Goal: Task Accomplishment & Management: Use online tool/utility

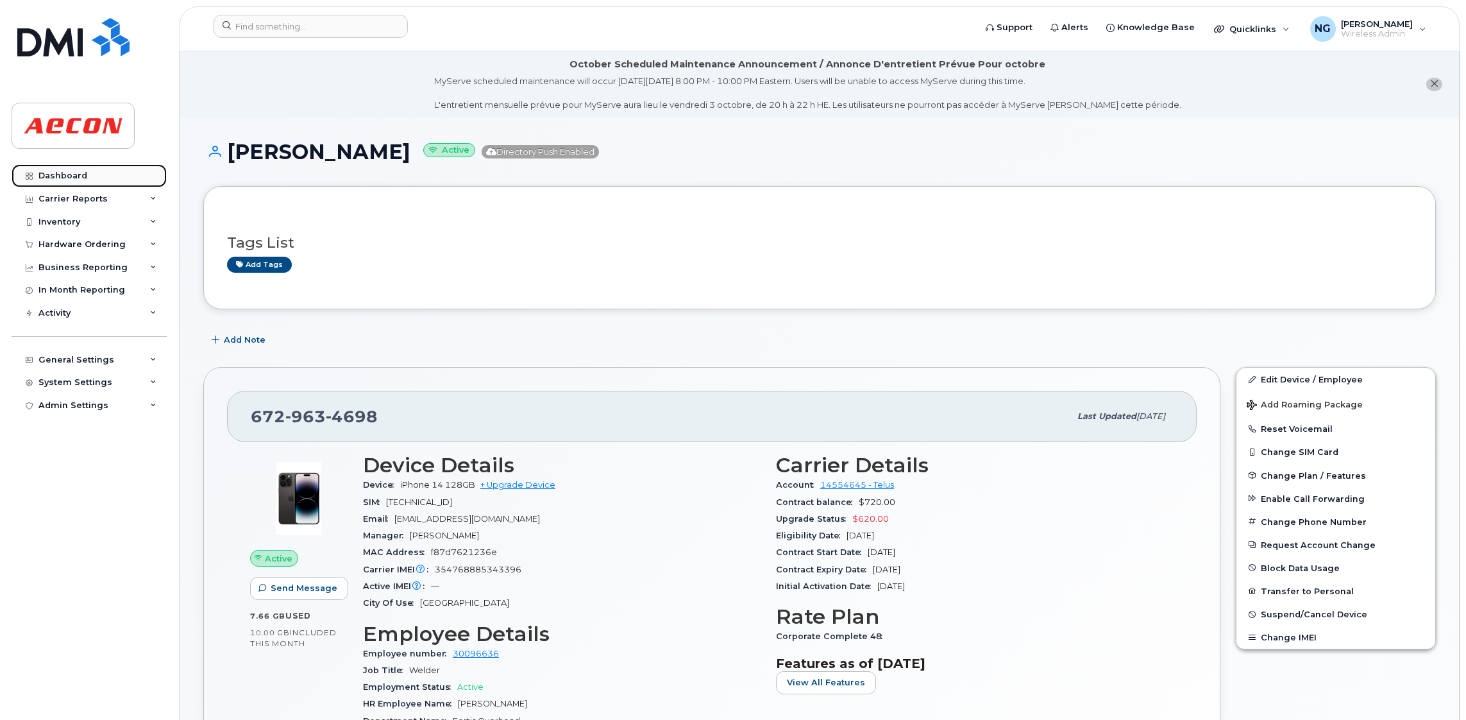
click at [74, 176] on div "Dashboard" at bounding box center [62, 176] width 49 height 10
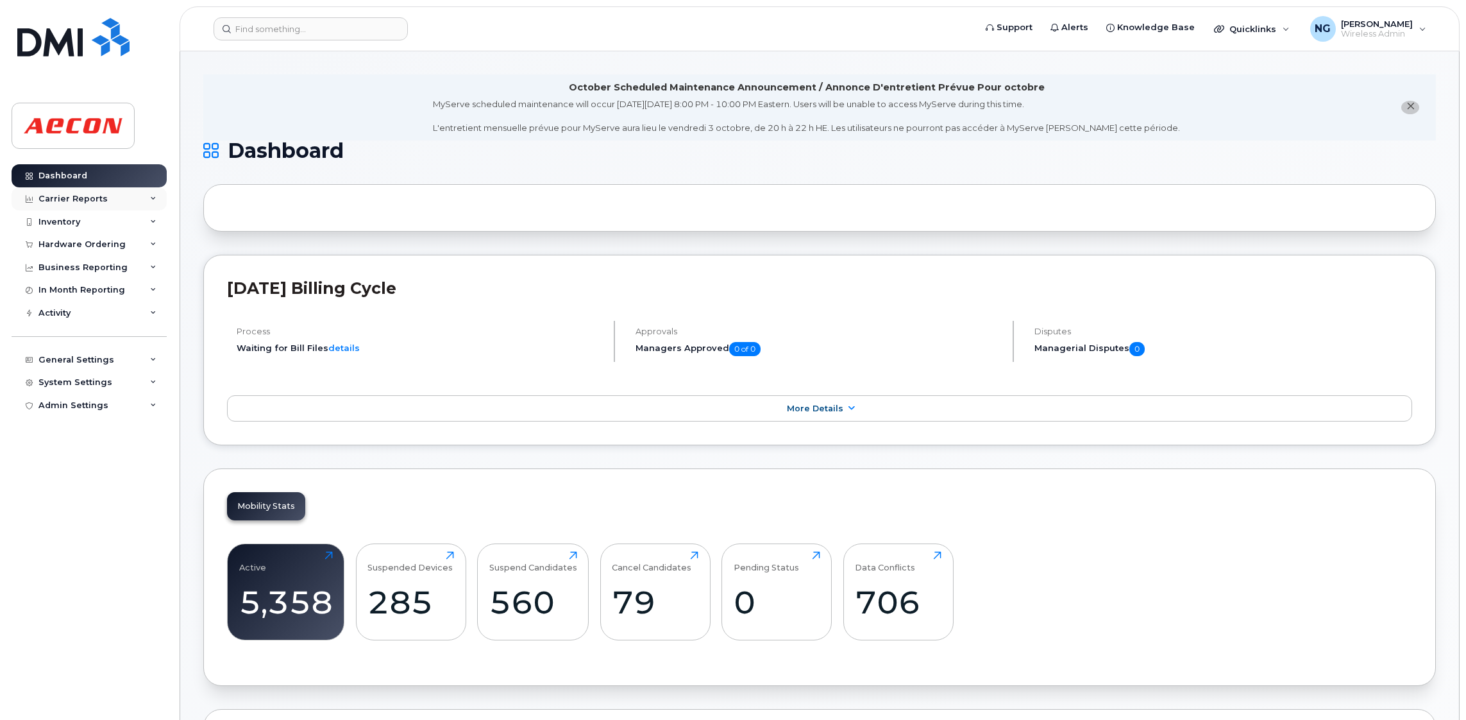
click at [72, 195] on div "Carrier Reports" at bounding box center [72, 199] width 69 height 10
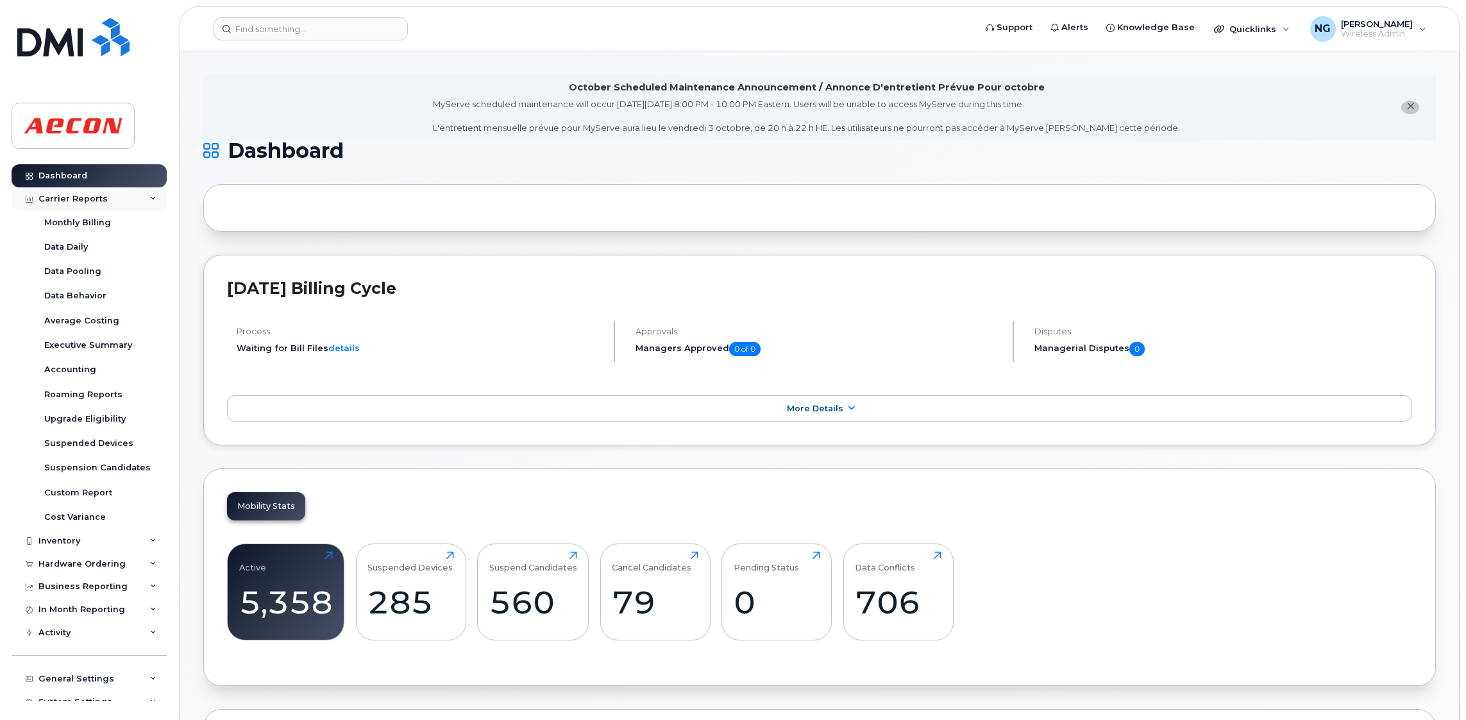
click at [135, 195] on div "Carrier Reports" at bounding box center [89, 198] width 155 height 23
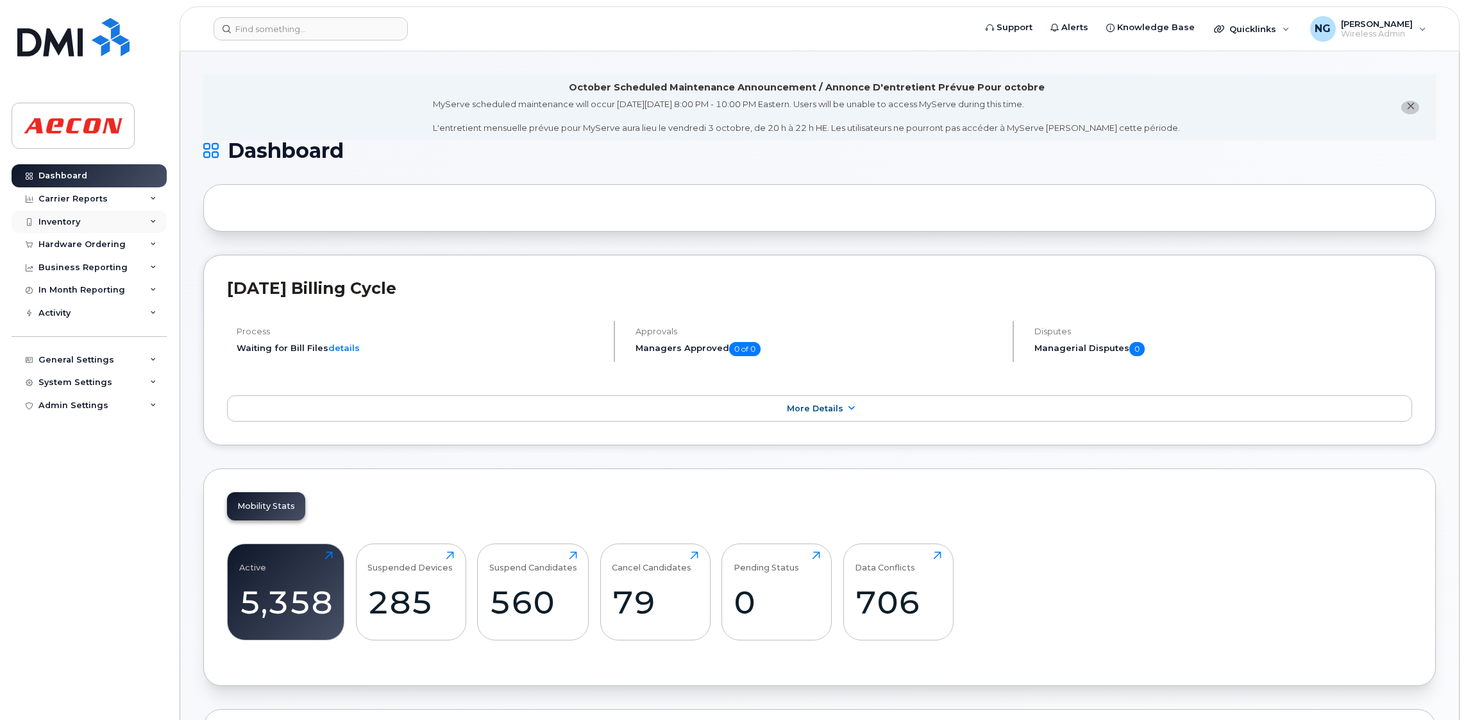
click at [74, 219] on div "Inventory" at bounding box center [59, 222] width 42 height 10
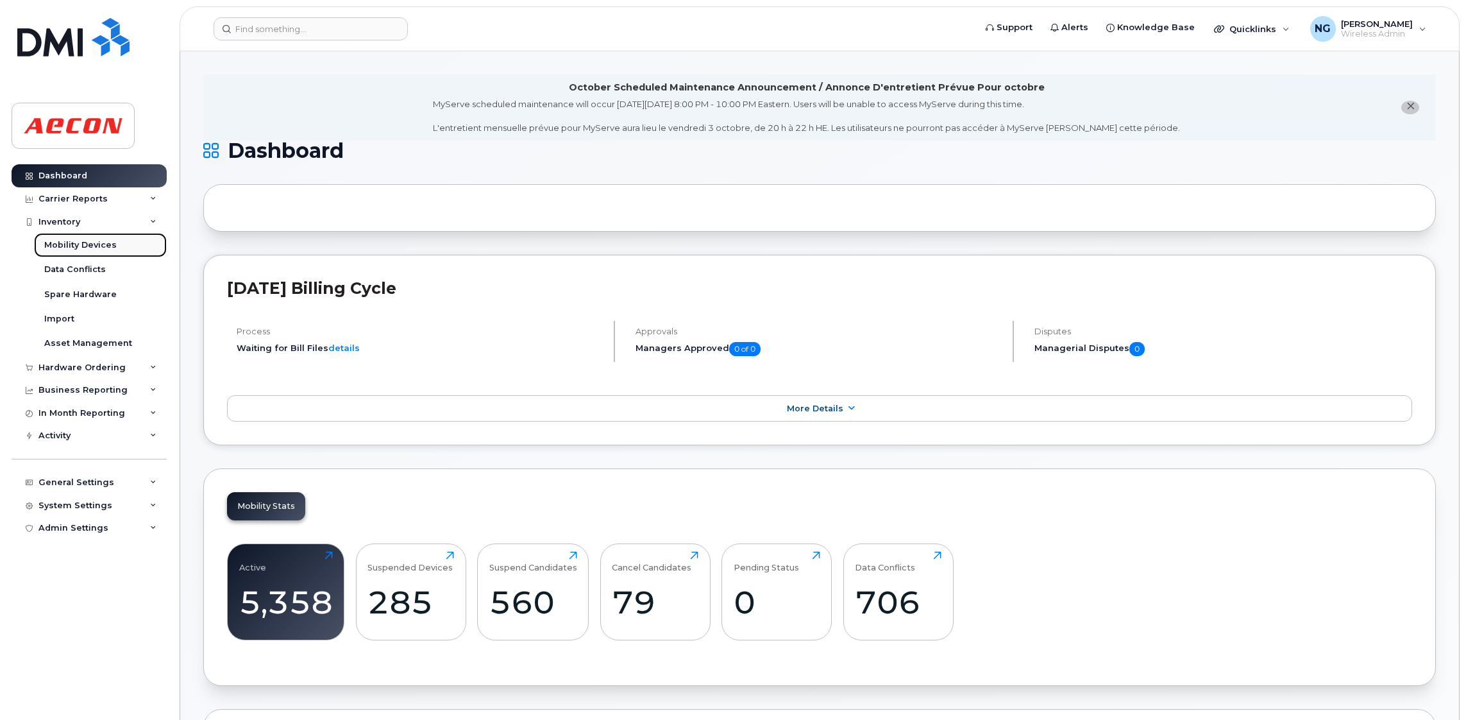
click at [101, 246] on div "Mobility Devices" at bounding box center [80, 245] width 72 height 12
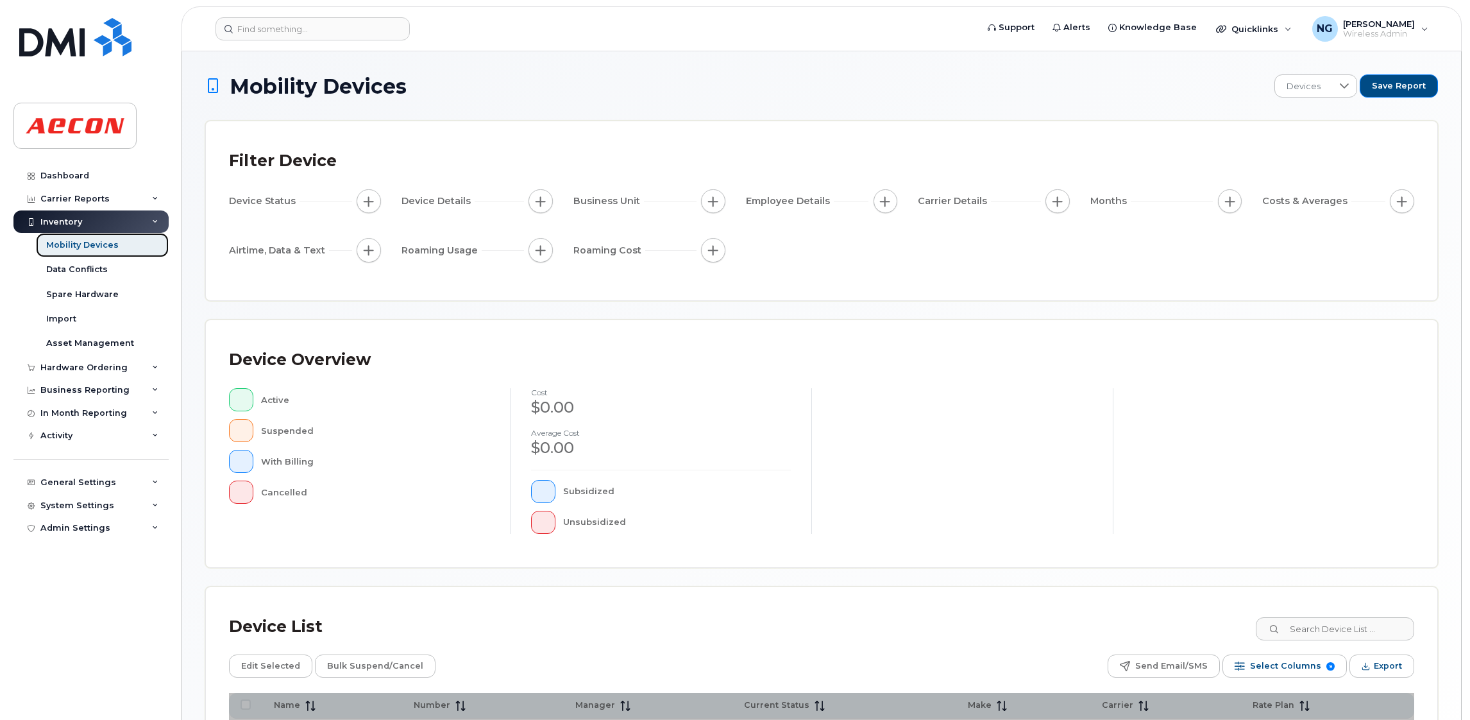
scroll to position [163, 0]
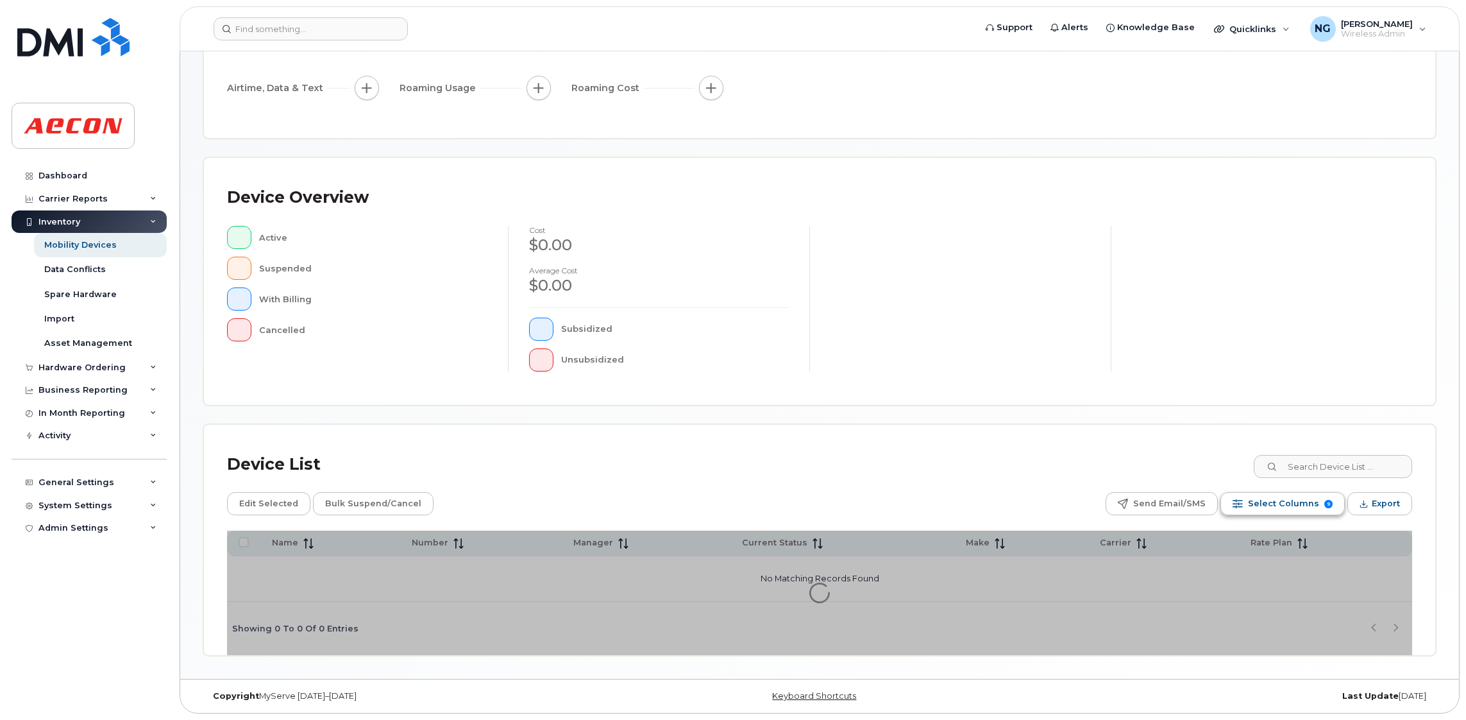
click at [1263, 505] on span "Select Columns" at bounding box center [1283, 503] width 71 height 19
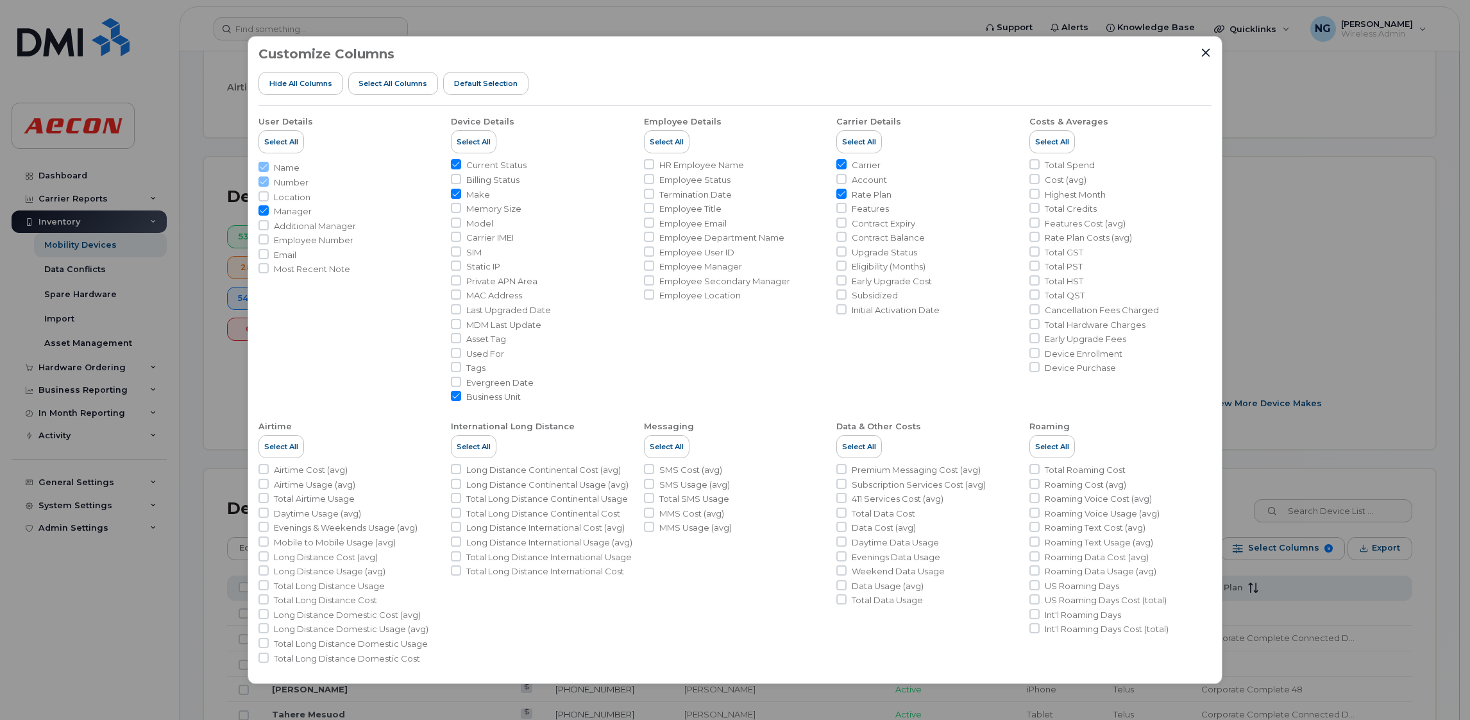
click at [1136, 307] on span "Cancellation Fees Charged" at bounding box center [1102, 310] width 114 height 12
click at [1040, 307] on input "Cancellation Fees Charged" at bounding box center [1034, 309] width 10 height 10
checkbox input "true"
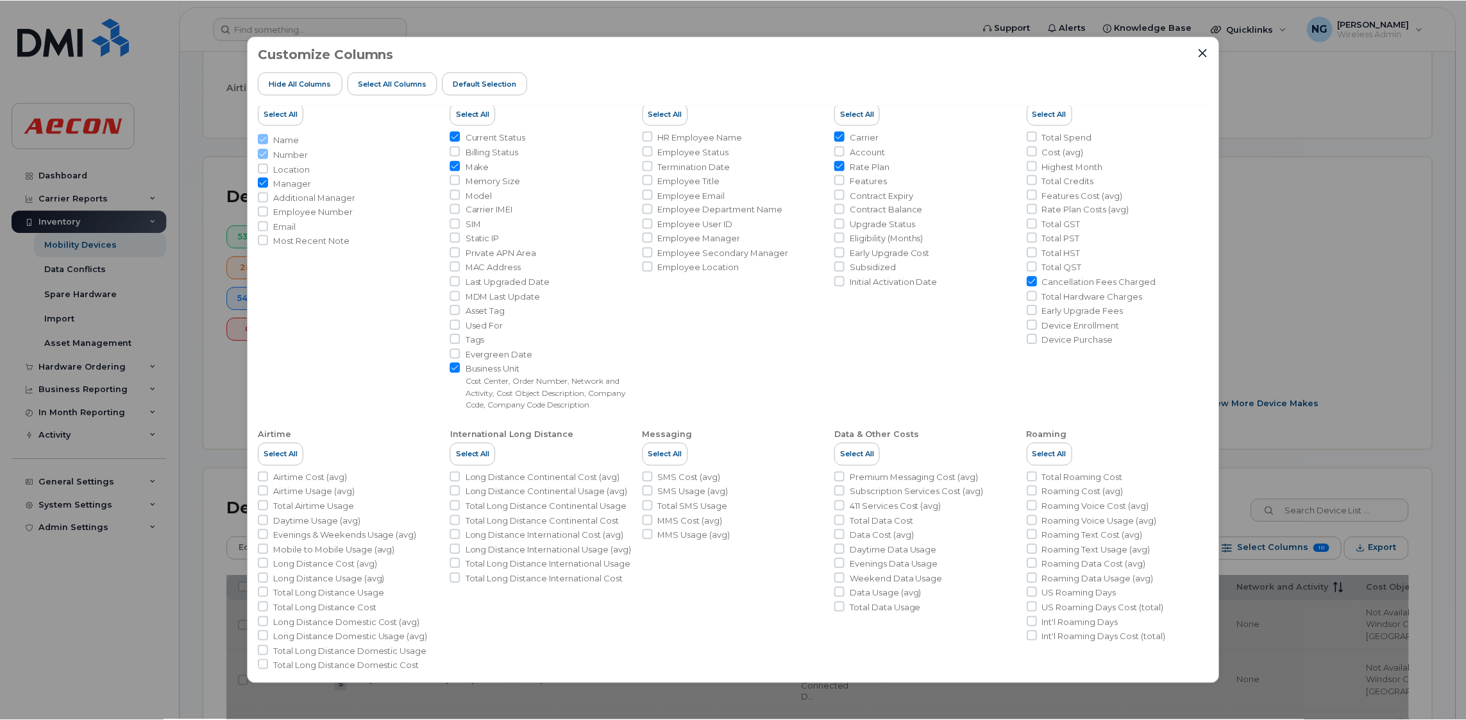
scroll to position [43, 0]
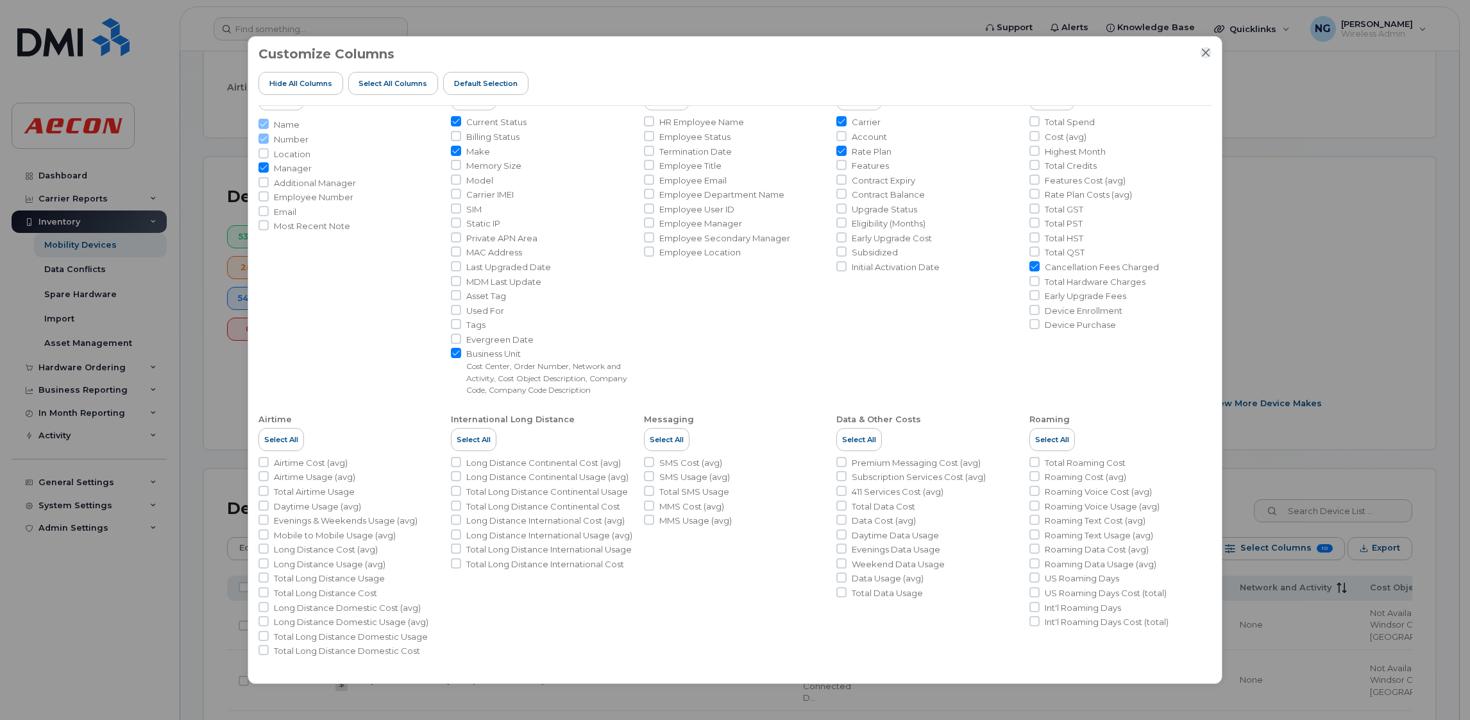
click at [1209, 54] on icon "Close" at bounding box center [1205, 52] width 10 height 10
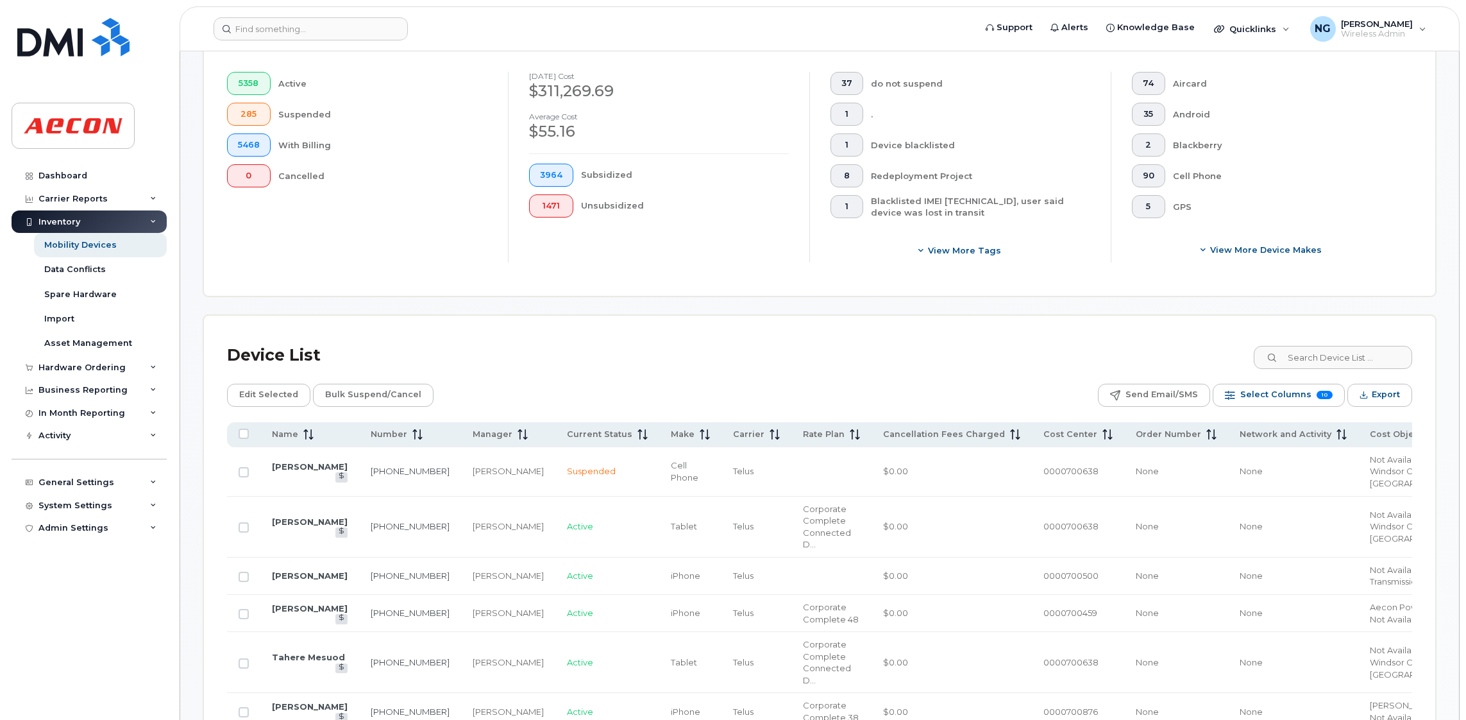
scroll to position [67, 0]
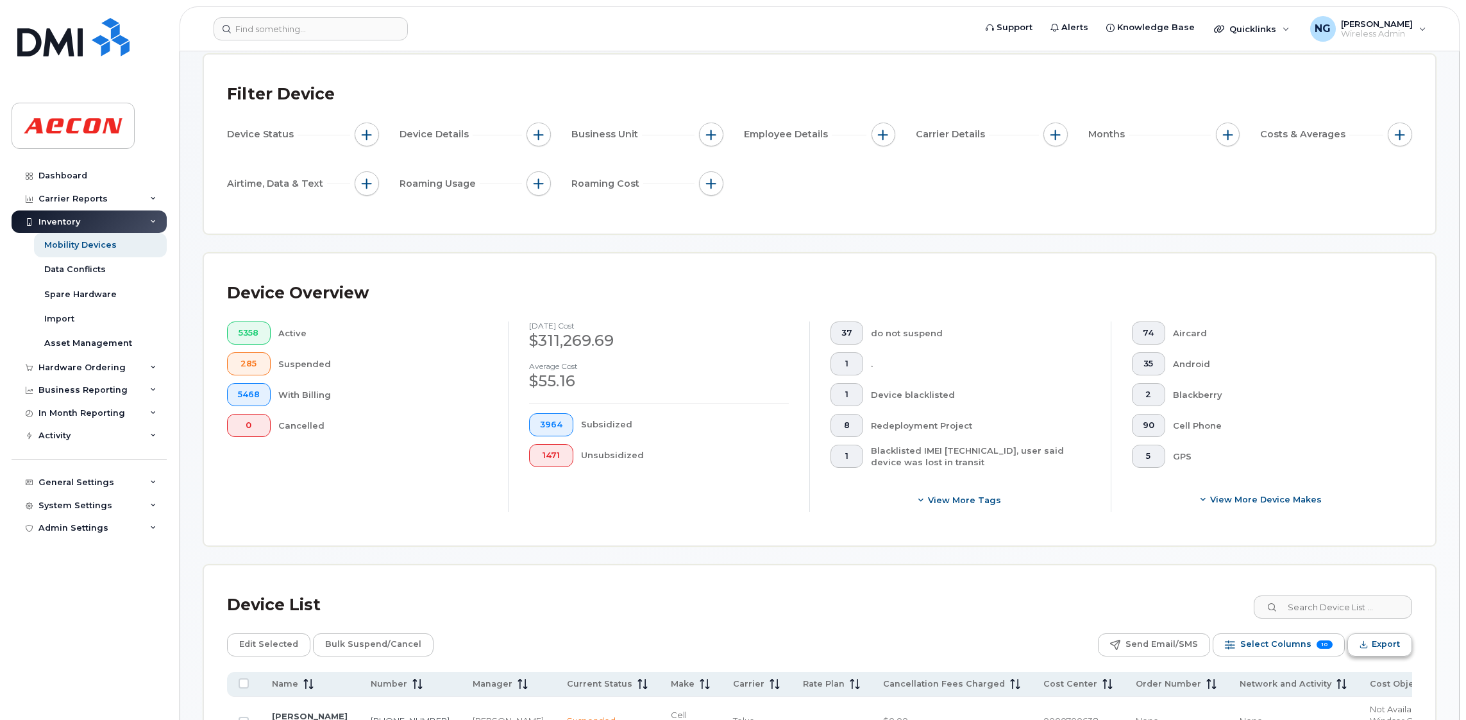
click at [1388, 646] on span "Export" at bounding box center [1386, 643] width 28 height 19
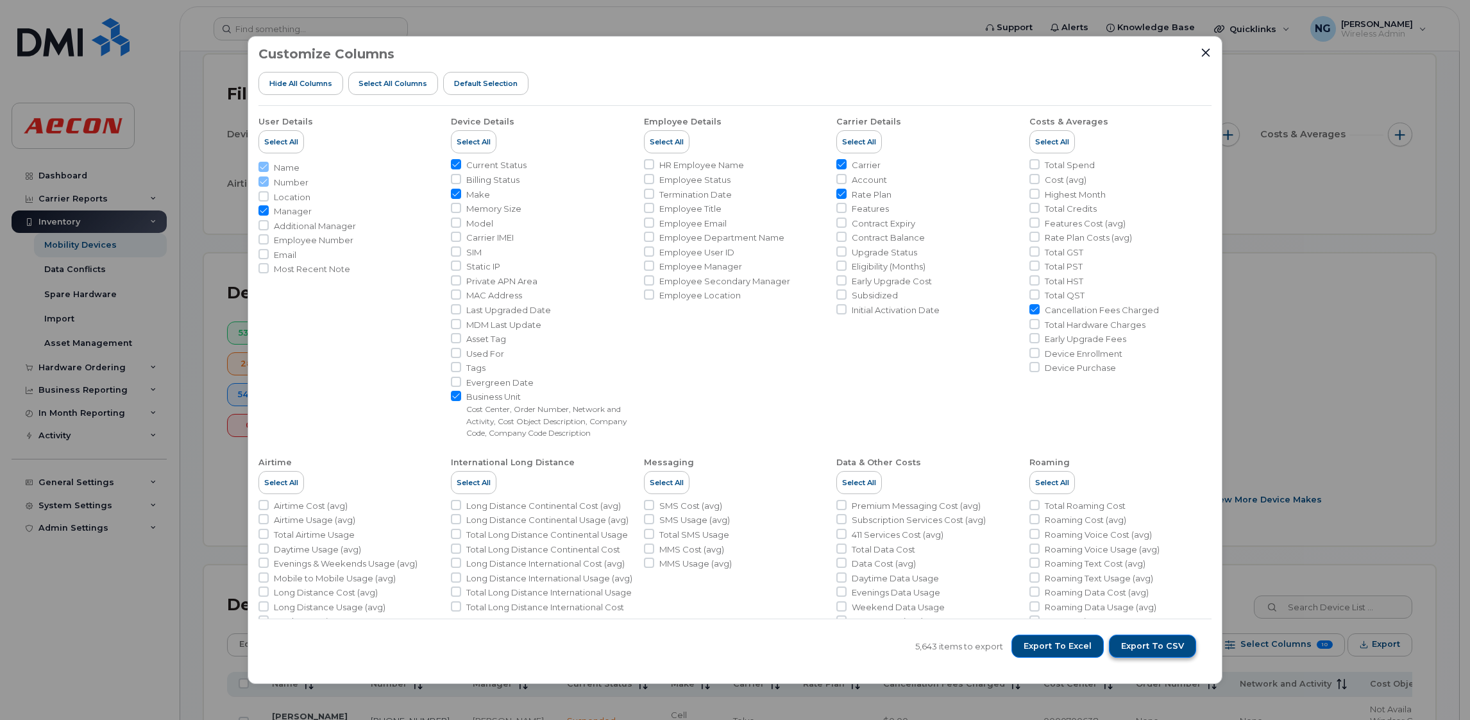
click at [1159, 640] on span "Export to CSV" at bounding box center [1152, 646] width 63 height 12
drag, startPoint x: 1299, startPoint y: 244, endPoint x: 1302, endPoint y: 250, distance: 7.2
click at [1302, 250] on div "Customize Columns Hide All Columns Select all Columns Default Selection User De…" at bounding box center [735, 360] width 1470 height 720
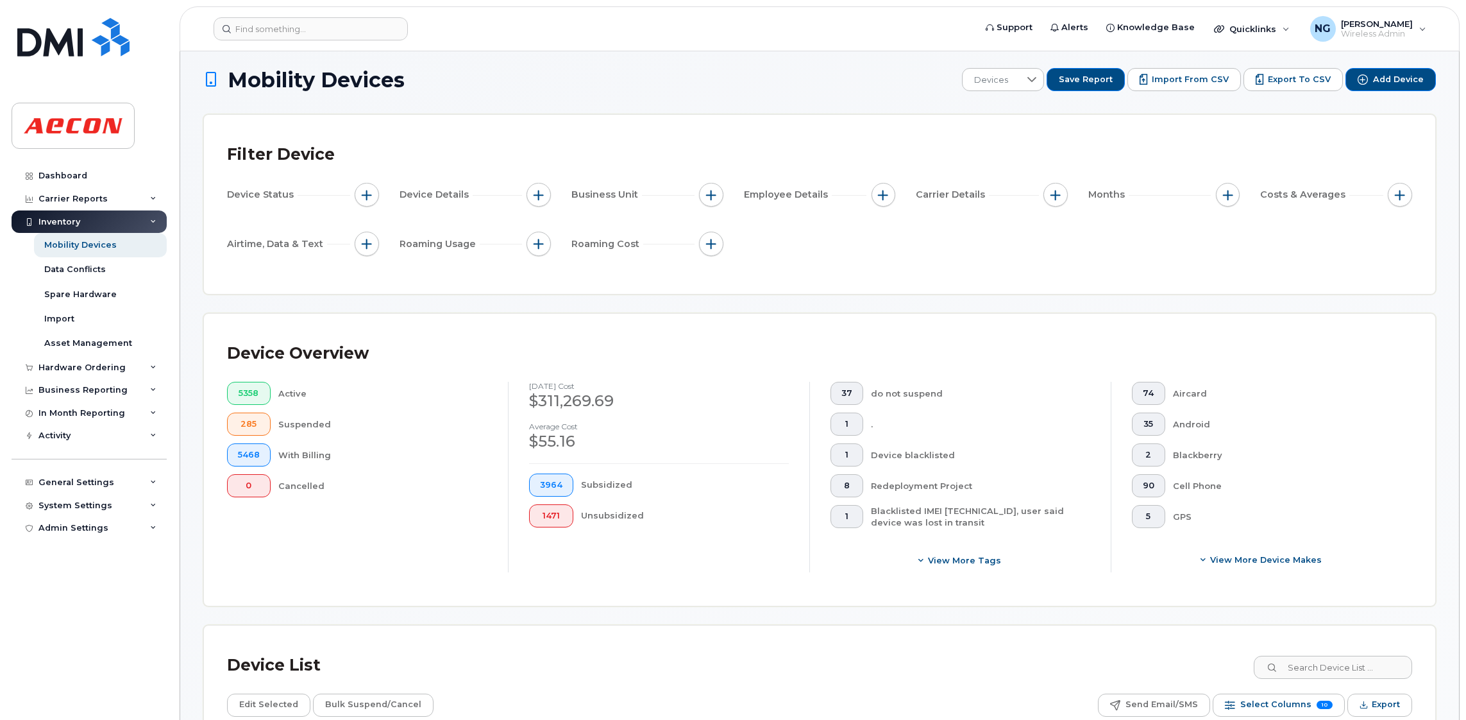
scroll to position [0, 0]
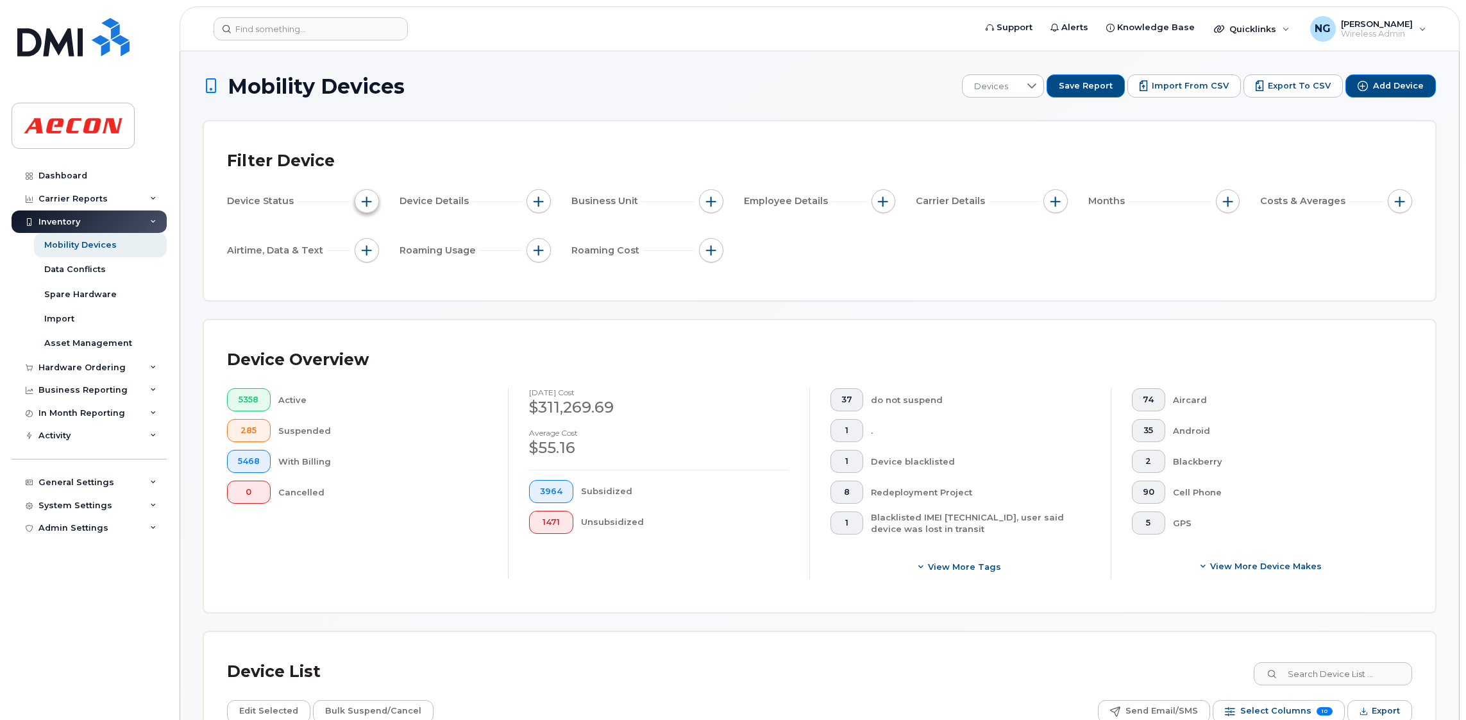
click at [371, 194] on button "button" at bounding box center [367, 201] width 24 height 24
click at [366, 242] on input "Current Status" at bounding box center [370, 240] width 10 height 10
checkbox input "true"
click at [439, 272] on div "empty" at bounding box center [441, 264] width 115 height 22
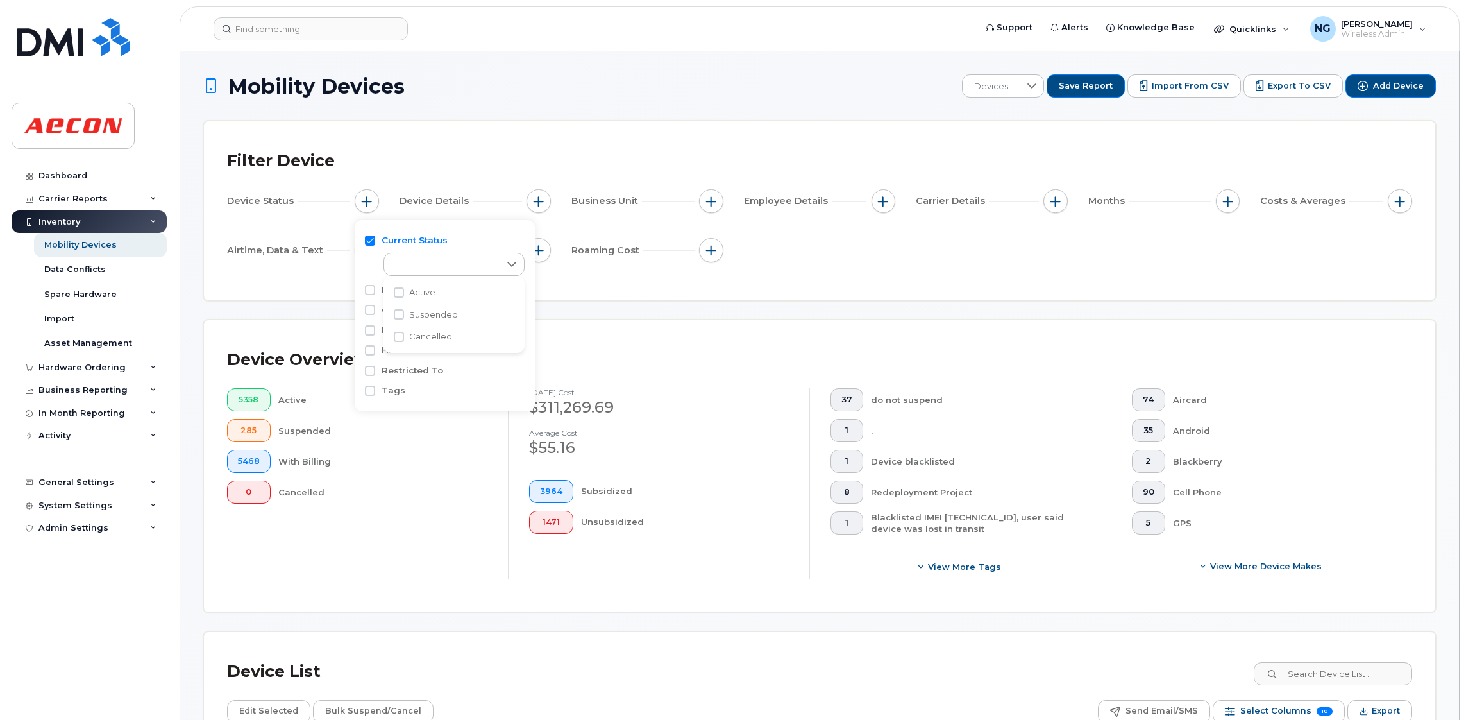
click at [409, 341] on span "Cancelled" at bounding box center [430, 336] width 43 height 12
checkbox input "true"
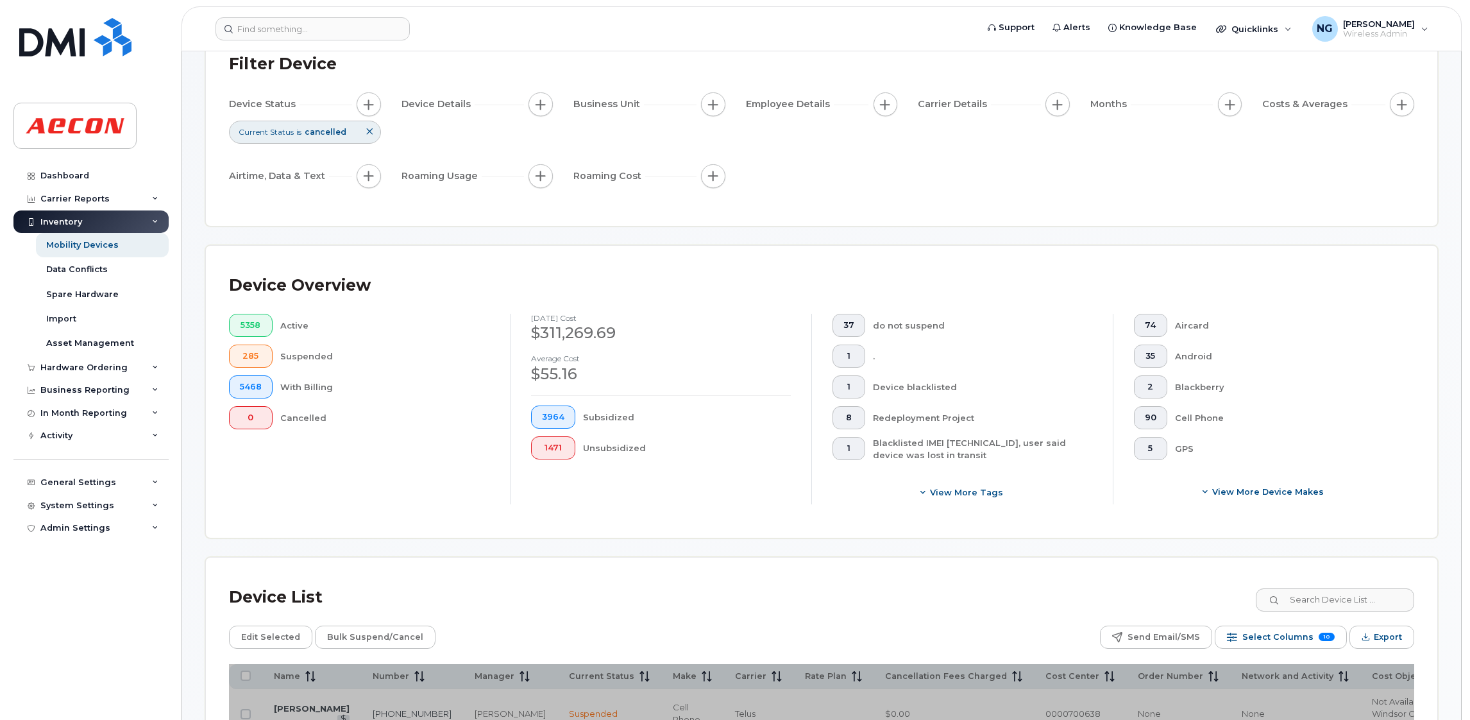
scroll to position [192, 0]
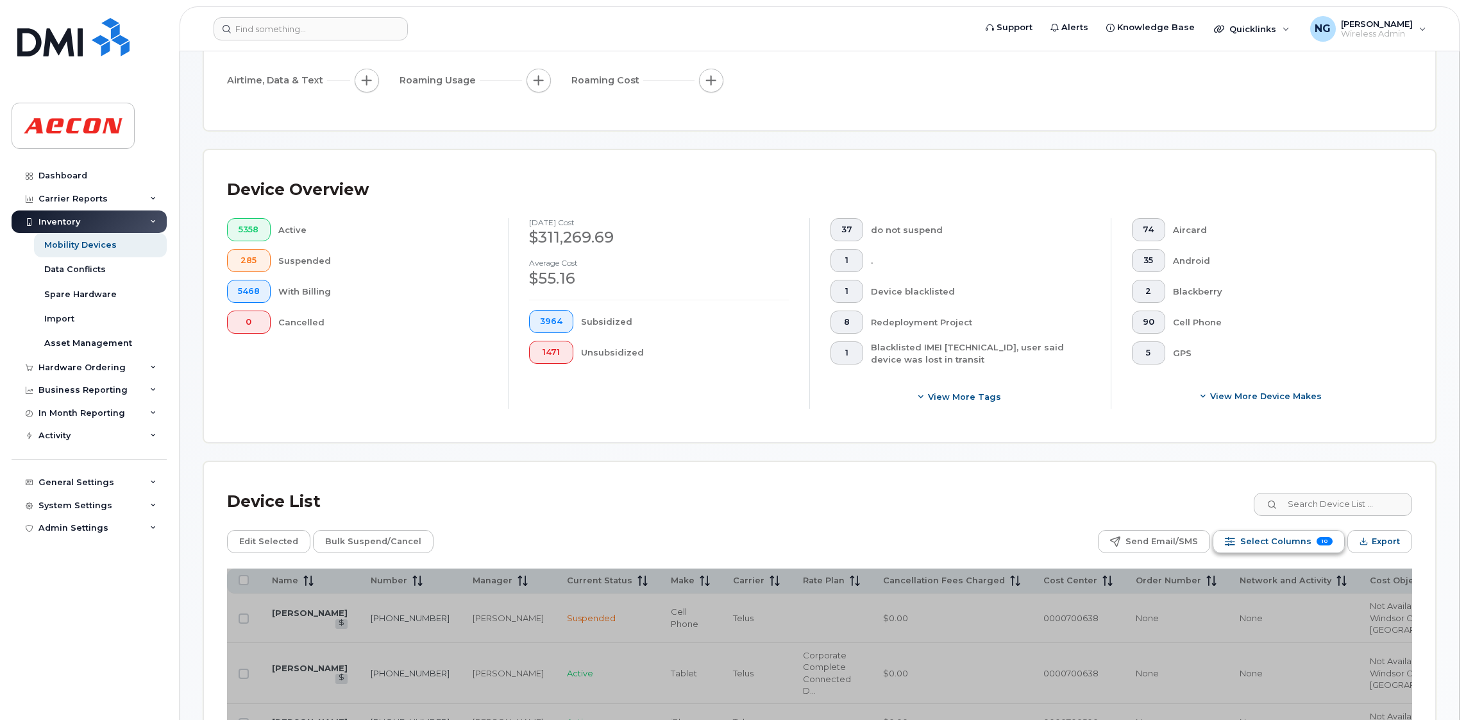
click at [1311, 537] on span "Select Columns" at bounding box center [1275, 541] width 71 height 19
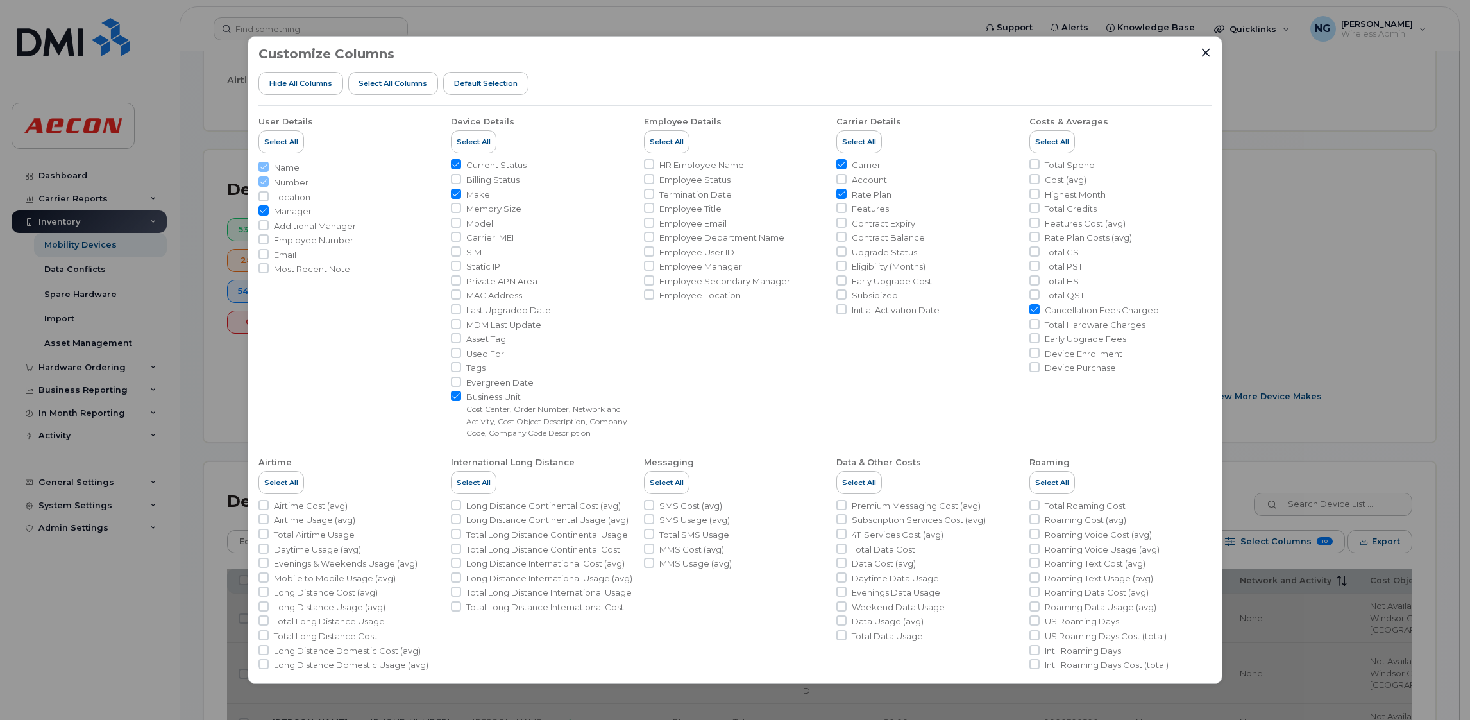
click at [1369, 344] on div "Customize Columns Hide All Columns Select all Columns Default Selection User De…" at bounding box center [735, 360] width 1470 height 720
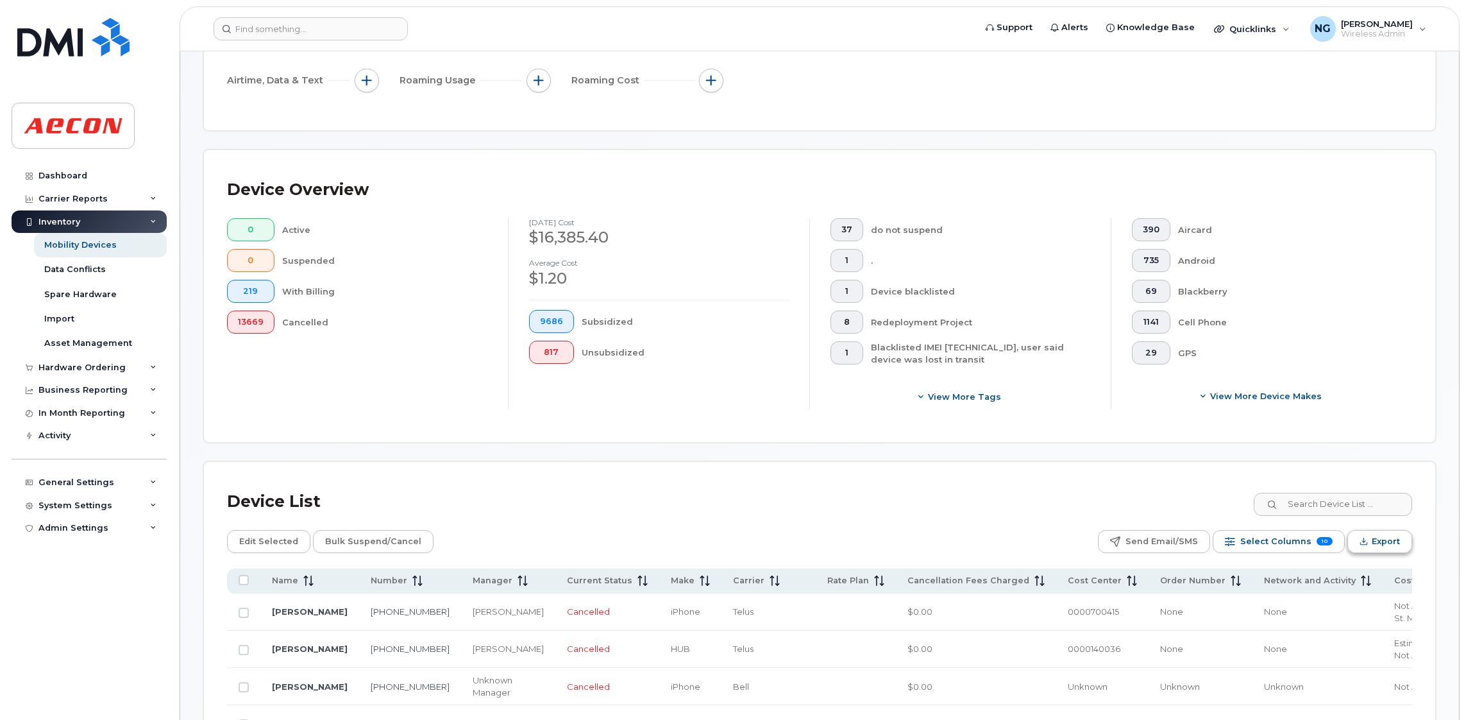
click at [1394, 540] on span "Export" at bounding box center [1386, 541] width 28 height 19
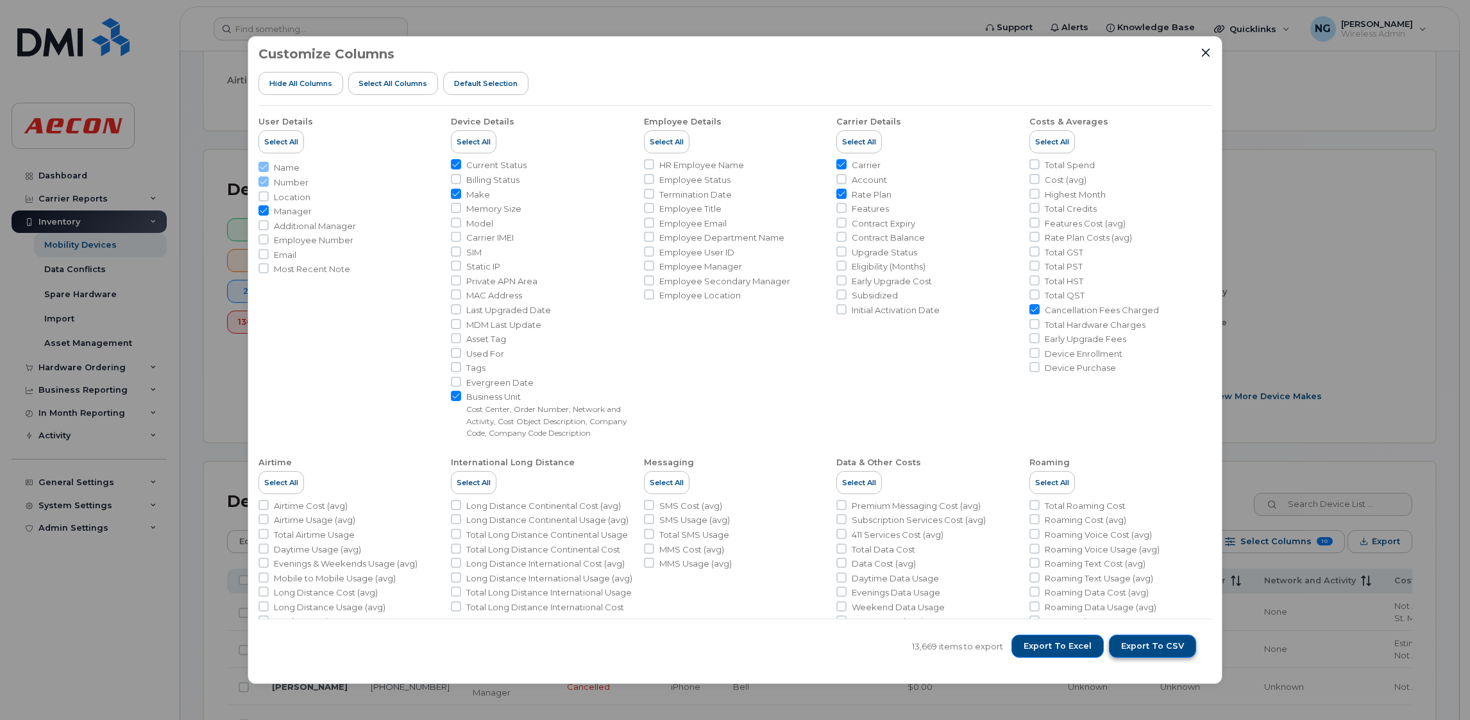
click at [1155, 643] on span "Export to CSV" at bounding box center [1152, 646] width 63 height 12
